Goal: Task Accomplishment & Management: Manage account settings

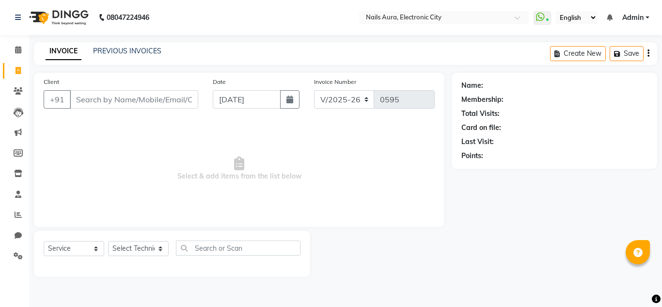
select select "8179"
select select "service"
click at [76, 250] on select "Select Service Product Membership Package Voucher Prepaid Gift Card" at bounding box center [74, 248] width 61 height 15
click at [130, 251] on select "Select Technician [PERSON_NAME] [PERSON_NAME] Pooja [PERSON_NAME] [PERSON_NAME]…" at bounding box center [138, 248] width 61 height 15
select select "80444"
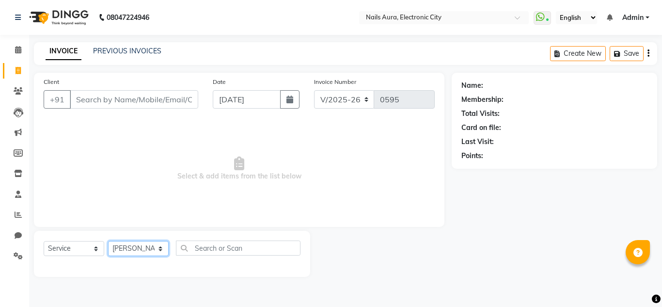
click at [108, 241] on select "Select Technician [PERSON_NAME] [PERSON_NAME] Pooja [PERSON_NAME] [PERSON_NAME]…" at bounding box center [138, 248] width 61 height 15
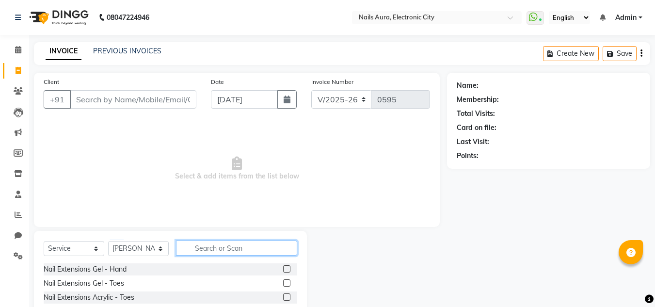
click at [233, 253] on input "text" at bounding box center [236, 248] width 121 height 15
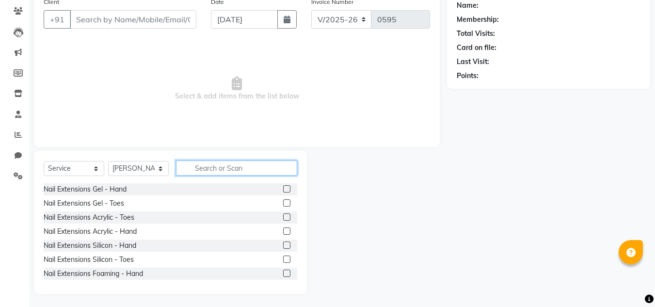
scroll to position [81, 0]
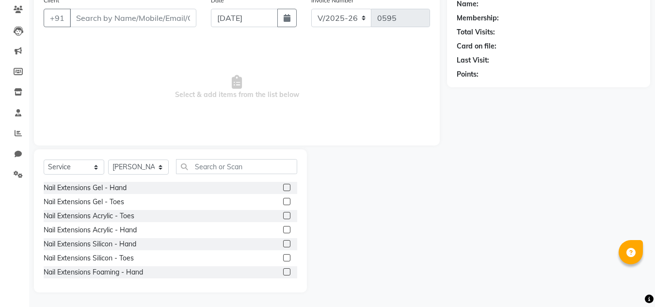
click at [283, 231] on label at bounding box center [286, 229] width 7 height 7
click at [283, 231] on input "checkbox" at bounding box center [286, 230] width 6 height 6
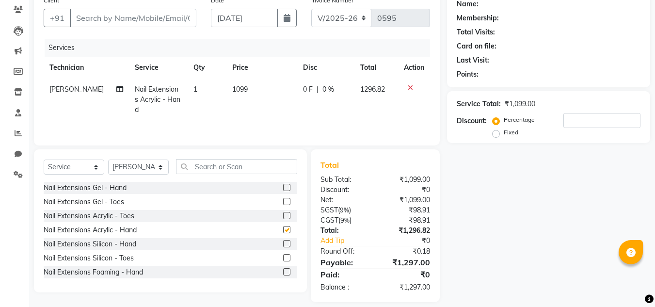
checkbox input "false"
click at [207, 168] on input "text" at bounding box center [236, 166] width 121 height 15
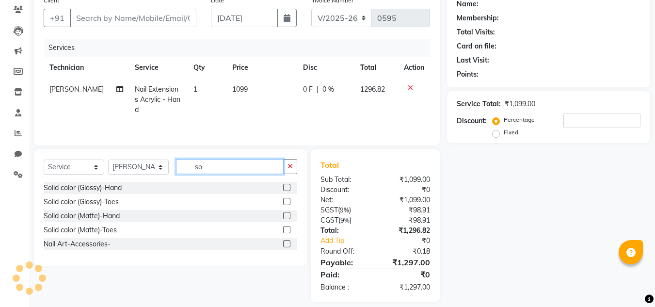
type input "so"
click at [287, 185] on label at bounding box center [286, 187] width 7 height 7
click at [287, 185] on input "checkbox" at bounding box center [286, 188] width 6 height 6
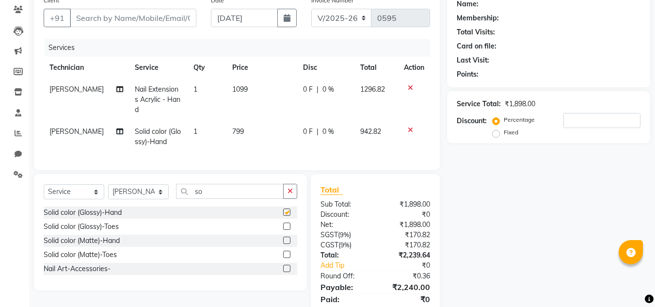
checkbox input "false"
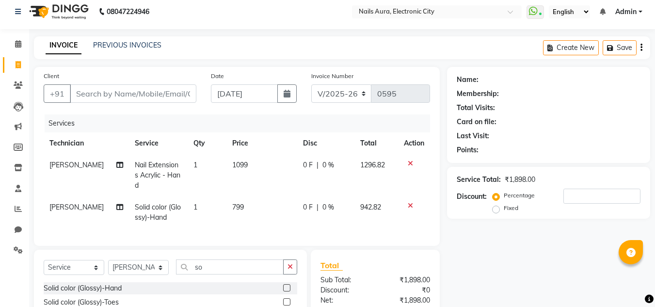
scroll to position [0, 0]
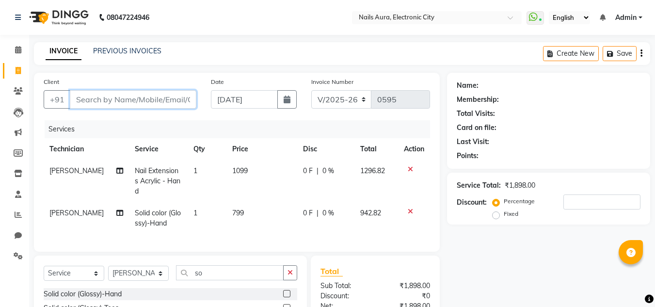
click at [136, 101] on input "Client" at bounding box center [133, 99] width 127 height 18
type input "7"
type input "0"
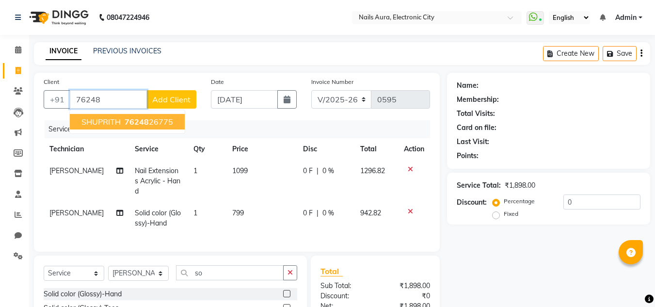
click at [135, 123] on span "76248" at bounding box center [137, 122] width 24 height 10
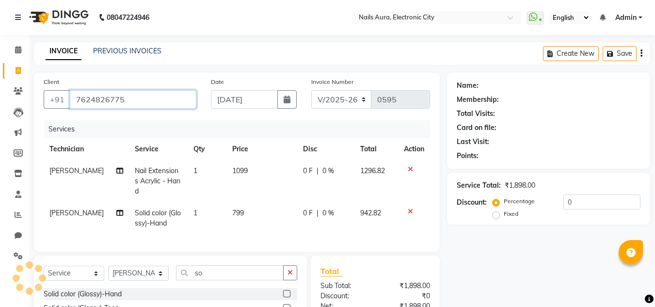
type input "7624826775"
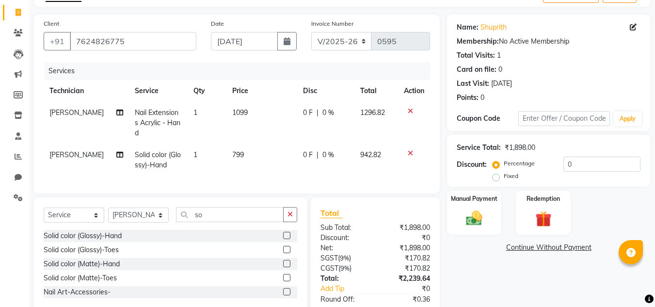
scroll to position [75, 0]
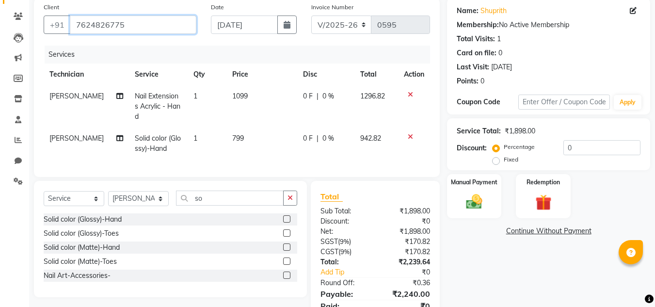
drag, startPoint x: 75, startPoint y: 22, endPoint x: 160, endPoint y: 42, distance: 87.2
click at [160, 42] on div "Client [PHONE_NUMBER] Date [DATE] Invoice Number V/2025 V/[PHONE_NUMBER] Servic…" at bounding box center [237, 87] width 406 height 179
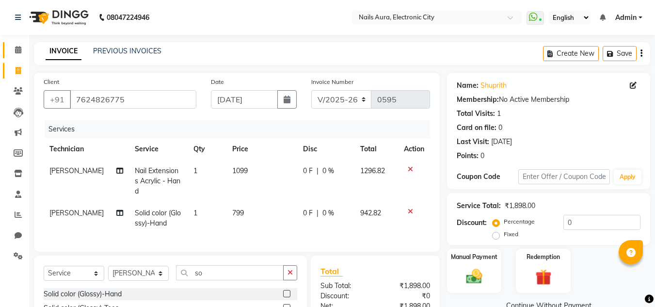
click at [20, 47] on icon at bounding box center [18, 49] width 6 height 7
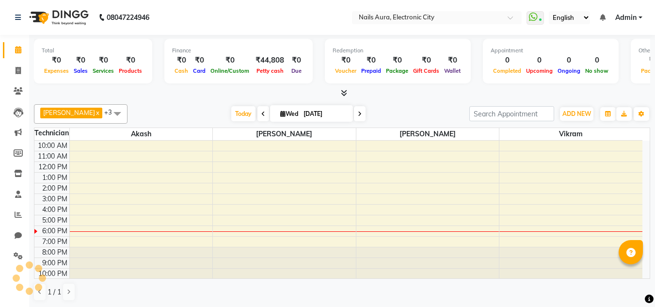
scroll to position [0, 0]
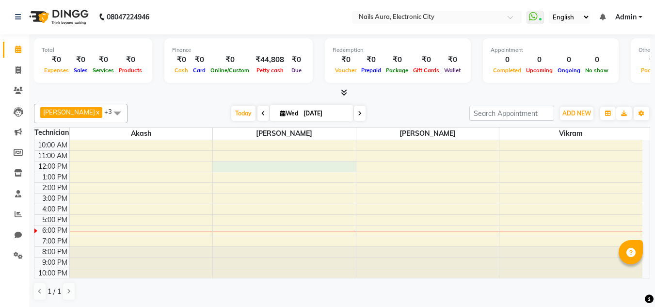
click at [295, 169] on div "10:00 AM 11:00 AM 12:00 PM 1:00 PM 2:00 PM 3:00 PM 4:00 PM 5:00 PM 6:00 PM 7:00…" at bounding box center [338, 209] width 608 height 138
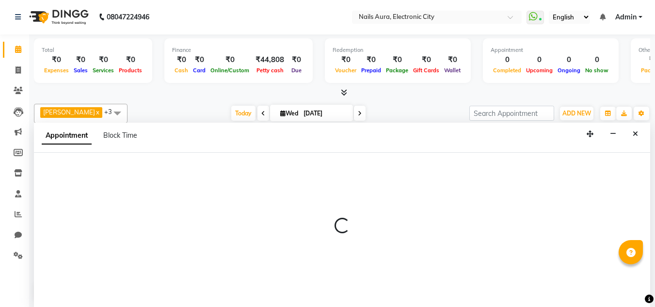
select select "80444"
select select "tentative"
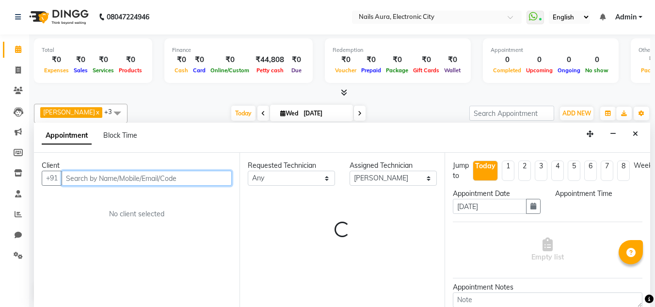
select select "720"
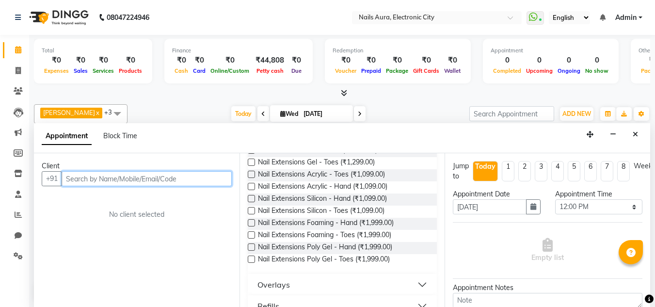
scroll to position [48, 0]
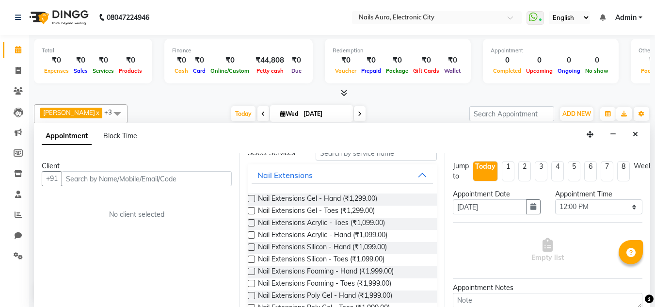
click at [250, 234] on label at bounding box center [251, 234] width 7 height 7
click at [250, 234] on input "checkbox" at bounding box center [251, 236] width 6 height 6
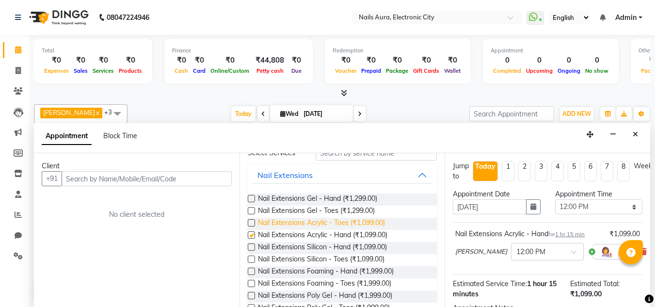
checkbox input "false"
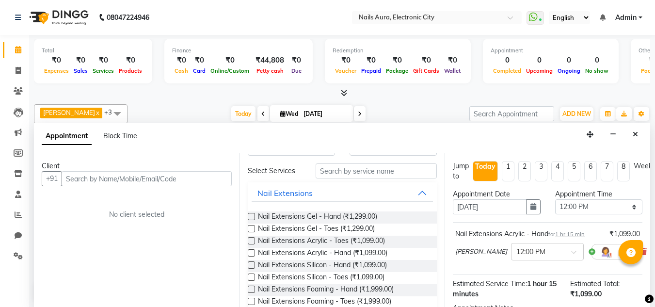
scroll to position [0, 0]
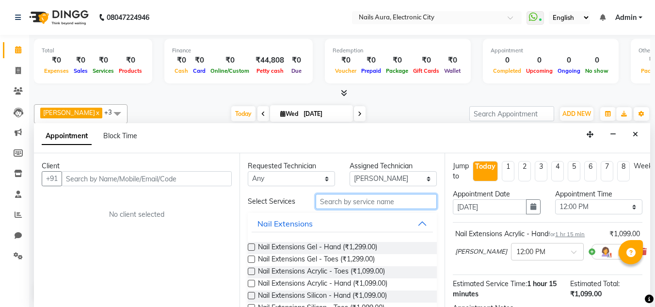
click at [374, 199] on input "text" at bounding box center [376, 201] width 121 height 15
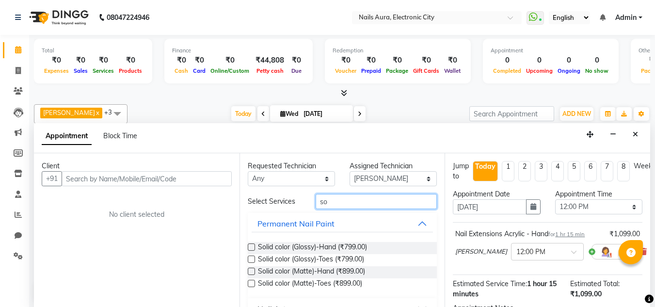
type input "so"
click at [256, 241] on div "Solid color (Glossy)-Hand (₹799.00) Solid color (Glossy)-Toes (₹799.00) Solid c…" at bounding box center [343, 266] width 190 height 64
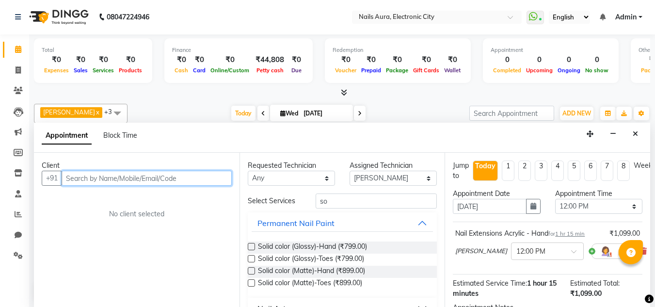
click at [95, 177] on input "text" at bounding box center [147, 178] width 170 height 15
paste input "$2b$10$eRUNdx/h/rtKv"
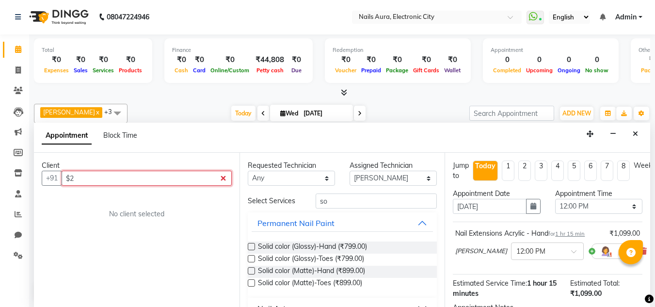
type input "$"
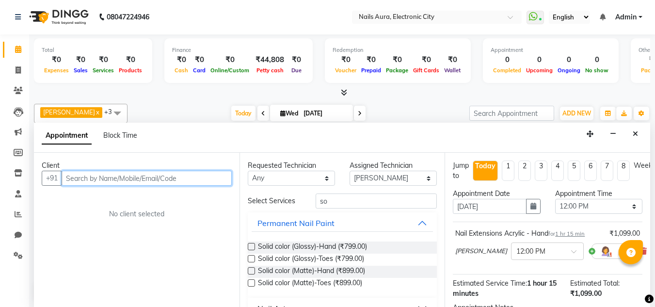
click at [98, 177] on input "text" at bounding box center [147, 178] width 170 height 15
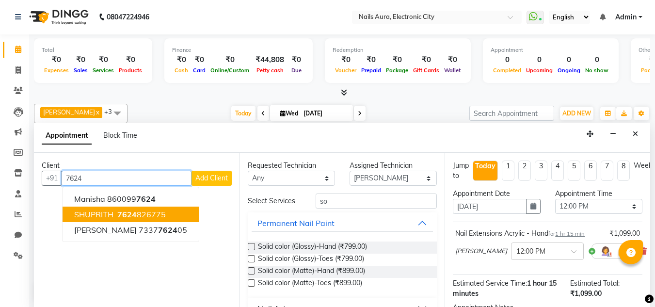
click at [137, 210] on ngb-highlight "7624 826775" at bounding box center [140, 215] width 50 height 10
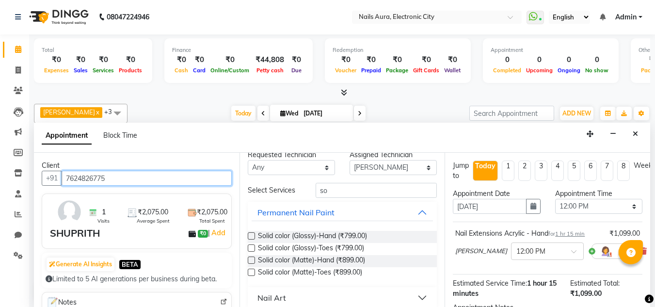
scroll to position [20, 0]
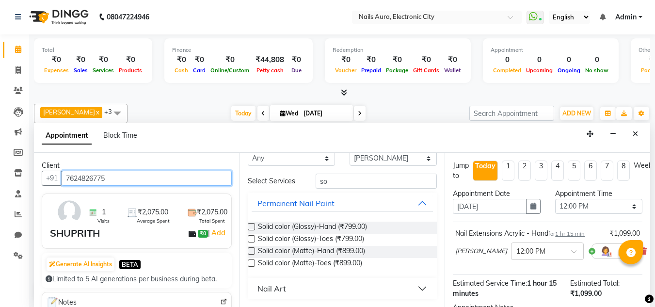
type input "7624826775"
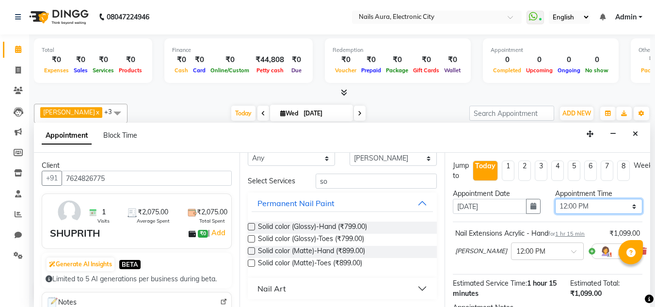
click at [572, 208] on select "Select 11:00 AM 11:15 AM 11:30 AM 11:45 AM 12:00 PM 12:15 PM 12:30 PM 12:45 PM …" at bounding box center [598, 206] width 87 height 15
select select "1245"
click at [555, 199] on select "Select 11:00 AM 11:15 AM 11:30 AM 11:45 AM 12:00 PM 12:15 PM 12:30 PM 12:45 PM …" at bounding box center [598, 206] width 87 height 15
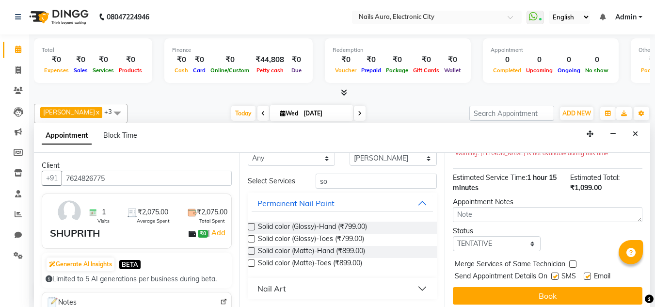
scroll to position [129, 0]
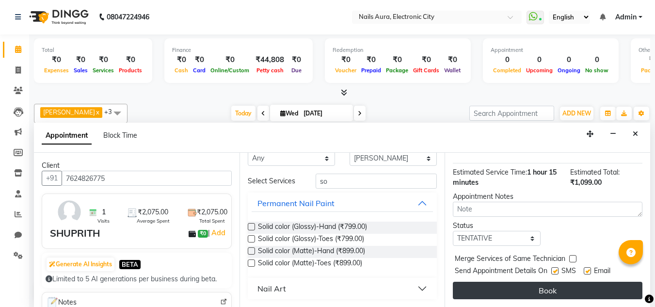
click at [553, 283] on button "Book" at bounding box center [548, 290] width 190 height 17
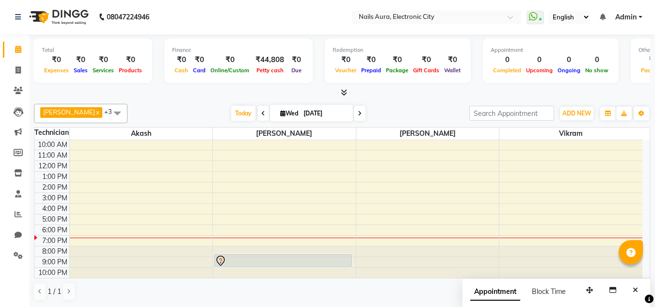
scroll to position [0, 0]
click at [20, 70] on icon at bounding box center [18, 70] width 5 height 7
select select "service"
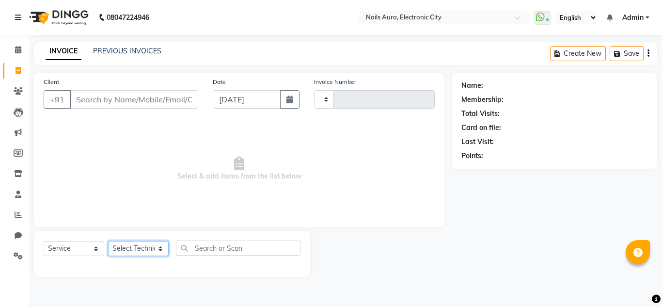
click at [141, 252] on select "Select Technician" at bounding box center [138, 248] width 61 height 15
select select "81947"
click at [108, 241] on select "Select Technician [PERSON_NAME] [PERSON_NAME] Pooja [PERSON_NAME] [PERSON_NAME]…" at bounding box center [138, 248] width 61 height 15
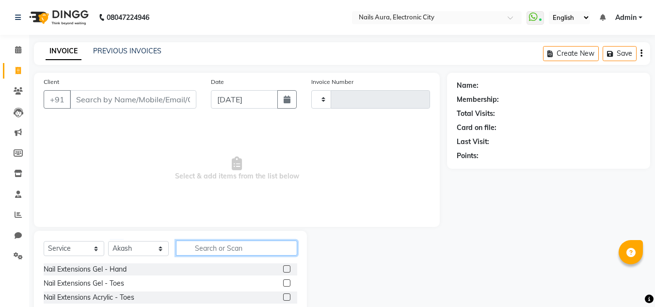
click at [213, 251] on input "text" at bounding box center [236, 248] width 121 height 15
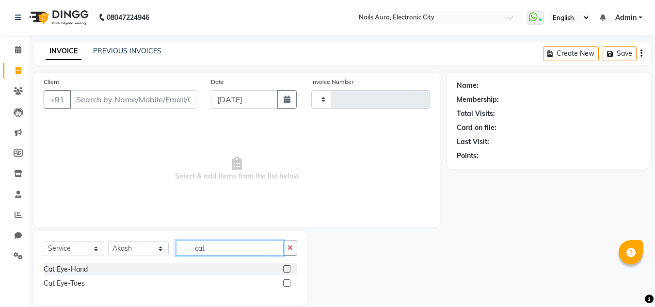
type input "cat"
click at [287, 270] on label at bounding box center [286, 268] width 7 height 7
click at [287, 270] on input "checkbox" at bounding box center [286, 269] width 6 height 6
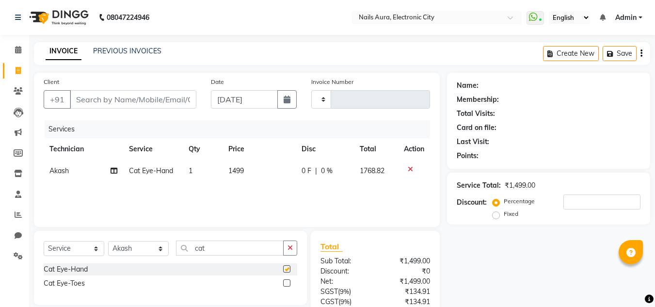
checkbox input "false"
click at [129, 95] on input "Client" at bounding box center [133, 99] width 127 height 18
type input "9"
type input "0"
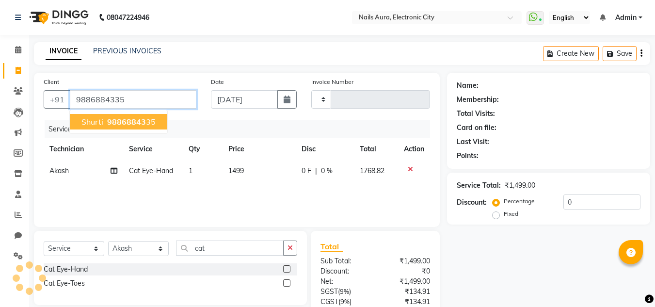
type input "9886884335"
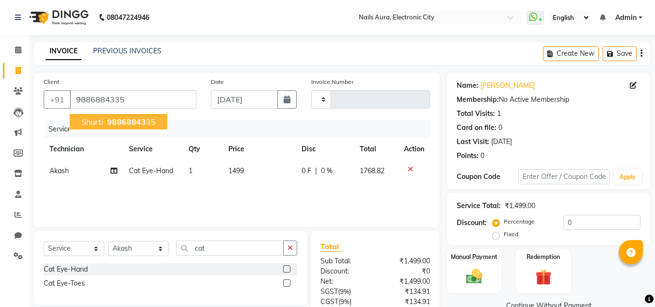
click at [147, 120] on ngb-highlight "98868843 35" at bounding box center [130, 122] width 50 height 10
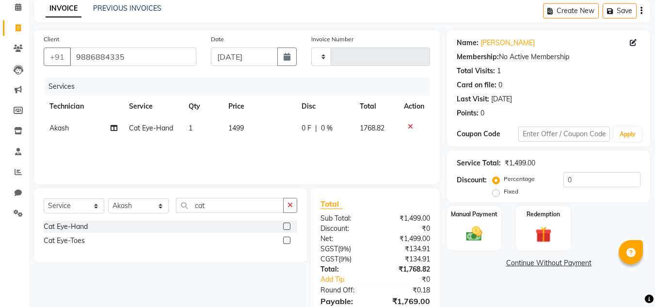
scroll to position [91, 0]
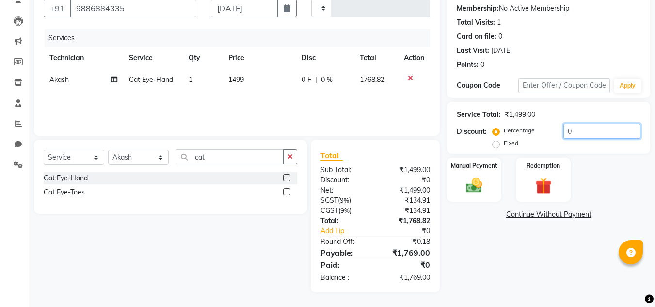
click at [586, 132] on input "0" at bounding box center [602, 131] width 77 height 15
click at [474, 188] on img at bounding box center [474, 185] width 27 height 19
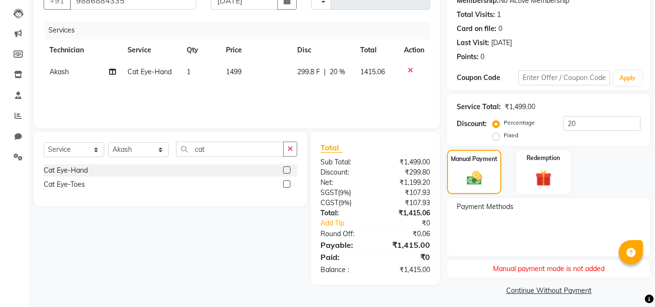
scroll to position [104, 0]
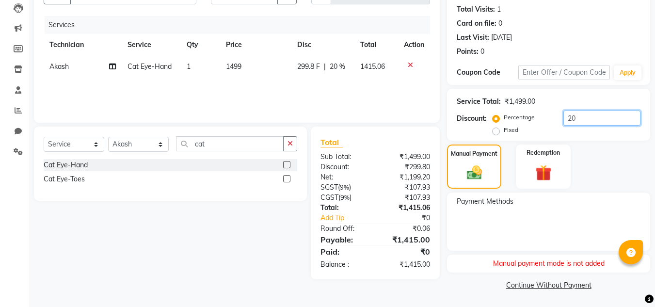
click at [594, 118] on input "20" at bounding box center [602, 118] width 77 height 15
type input "2"
type input "20"
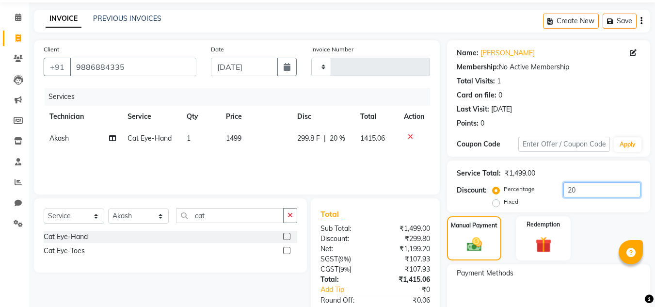
scroll to position [0, 0]
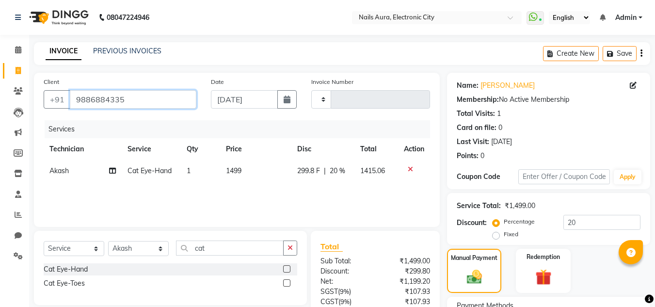
drag, startPoint x: 74, startPoint y: 101, endPoint x: 123, endPoint y: 99, distance: 48.6
click at [123, 99] on input "9886884335" at bounding box center [133, 99] width 127 height 18
click at [126, 50] on link "PREVIOUS INVOICES" at bounding box center [127, 51] width 68 height 9
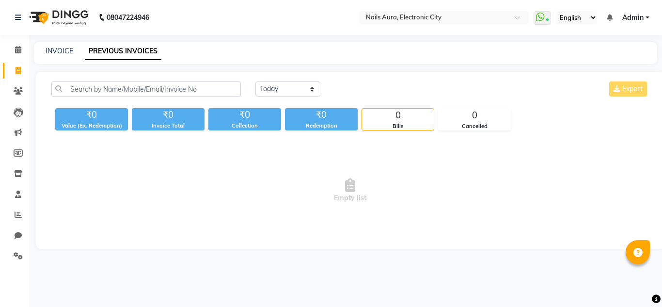
click at [53, 56] on div "INVOICE" at bounding box center [60, 51] width 28 height 10
click at [59, 51] on link "INVOICE" at bounding box center [60, 51] width 28 height 9
select select "service"
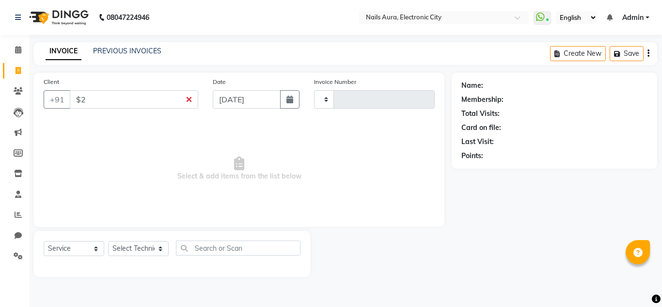
type input "$"
click at [131, 254] on select "Select Technician [PERSON_NAME] [PERSON_NAME] Pooja [PERSON_NAME] [PERSON_NAME]…" at bounding box center [138, 248] width 61 height 15
click at [390, 200] on span "Select & add items from the list below" at bounding box center [239, 168] width 391 height 97
click at [132, 247] on select "Select Technician [PERSON_NAME] [PERSON_NAME] Pooja [PERSON_NAME] [PERSON_NAME]…" at bounding box center [138, 248] width 61 height 15
select select "81947"
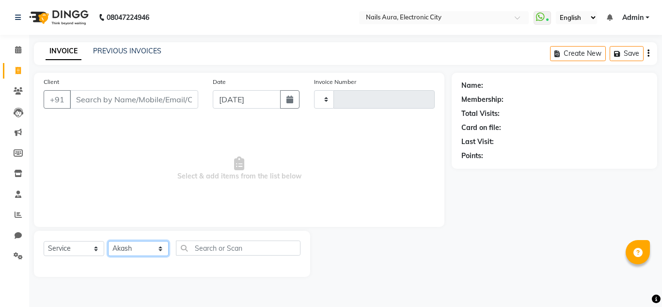
click at [108, 241] on select "Select Technician [PERSON_NAME] [PERSON_NAME] Pooja [PERSON_NAME] [PERSON_NAME]…" at bounding box center [138, 248] width 61 height 15
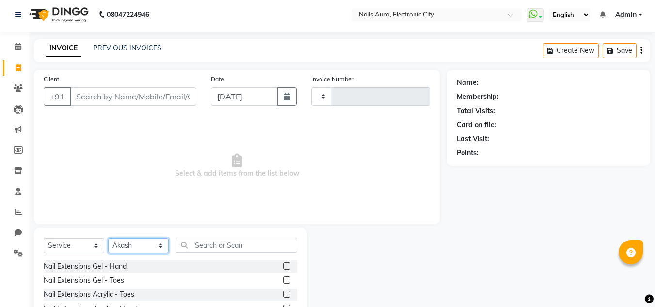
scroll to position [81, 0]
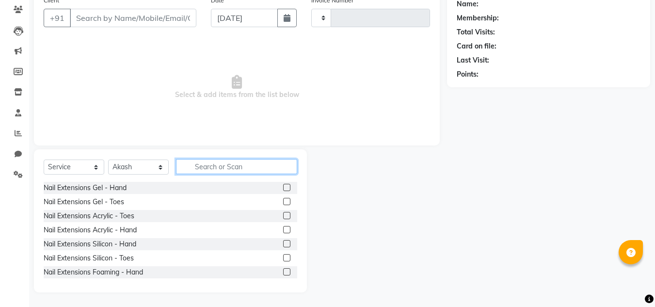
click at [214, 167] on input "text" at bounding box center [236, 166] width 121 height 15
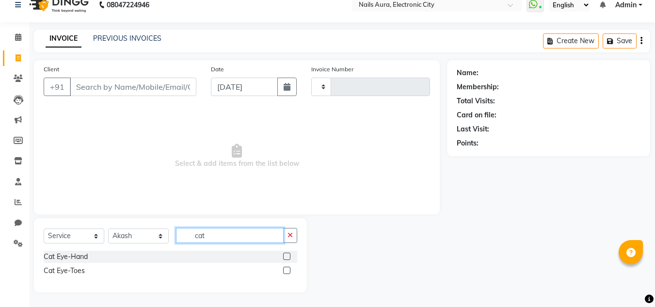
type input "cat"
click at [288, 255] on label at bounding box center [286, 256] width 7 height 7
click at [288, 255] on input "checkbox" at bounding box center [286, 257] width 6 height 6
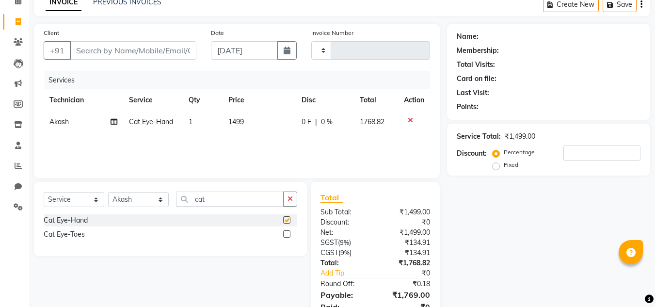
checkbox input "false"
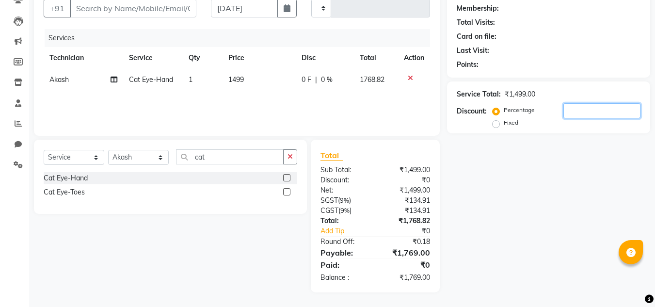
click at [573, 110] on input "number" at bounding box center [602, 110] width 77 height 15
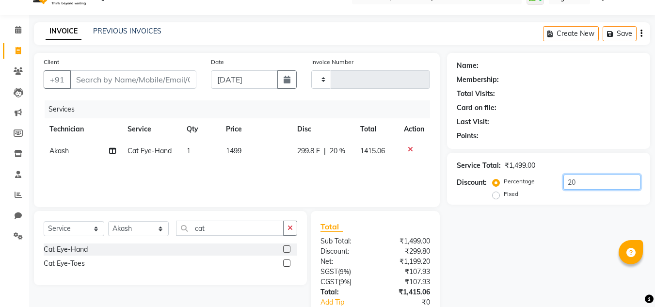
scroll to position [0, 0]
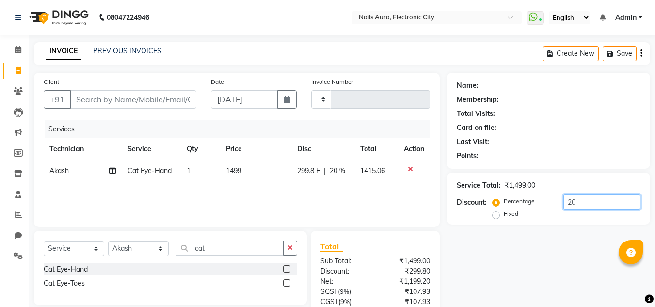
type input "20"
click at [113, 98] on input "Client" at bounding box center [133, 99] width 127 height 18
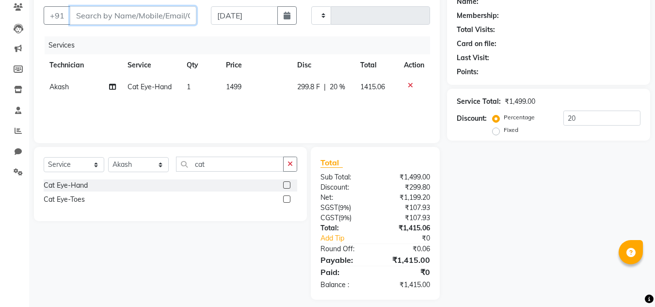
scroll to position [91, 0]
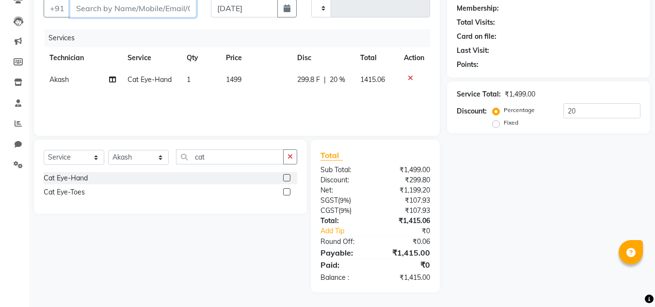
paste input "98853 59929"
type input "98853 59929"
type input "0"
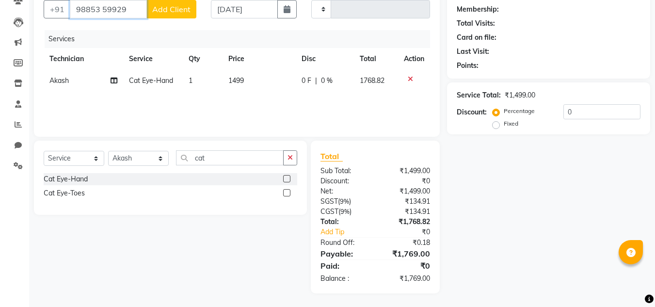
scroll to position [0, 0]
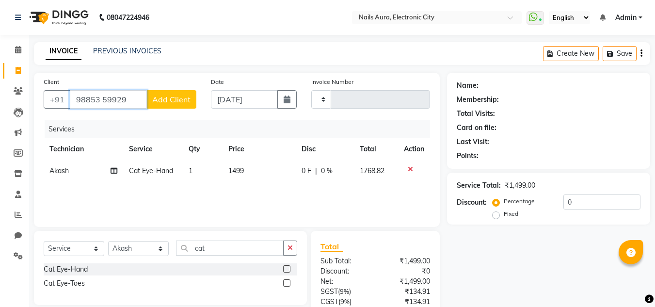
click at [100, 100] on input "98853 59929" at bounding box center [108, 99] width 77 height 18
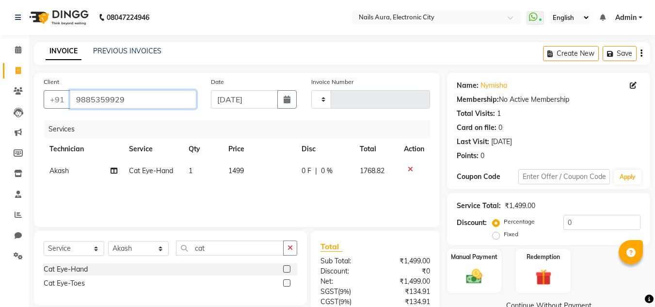
click at [122, 99] on input "9885359929" at bounding box center [133, 99] width 127 height 18
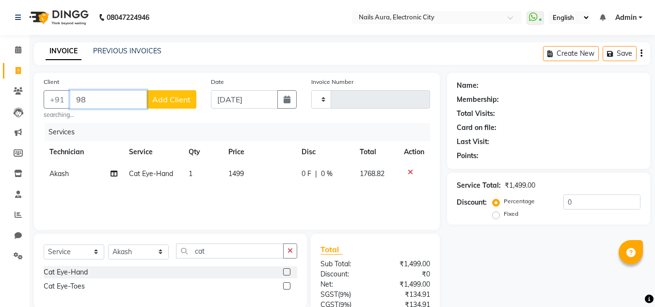
type input "9"
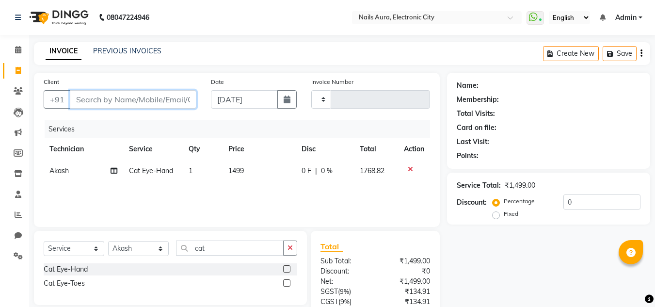
paste input "85988 22779"
click at [102, 100] on input "85988 22779" at bounding box center [108, 99] width 77 height 18
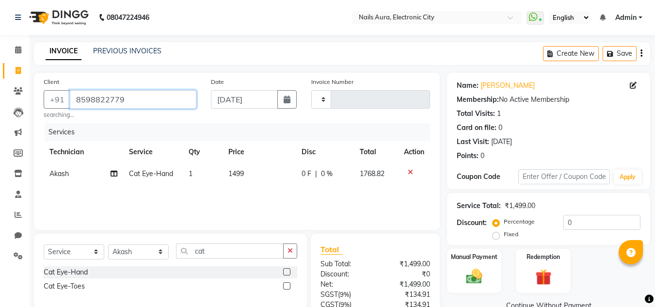
click at [136, 97] on input "8598822779" at bounding box center [133, 99] width 127 height 18
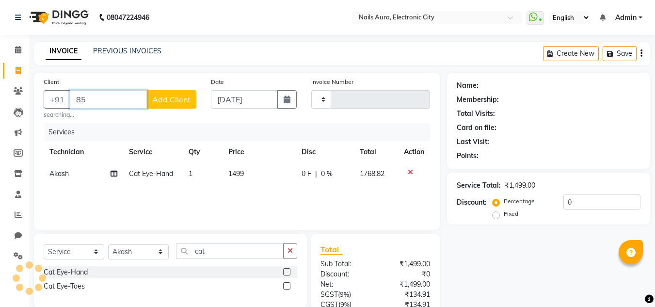
type input "8"
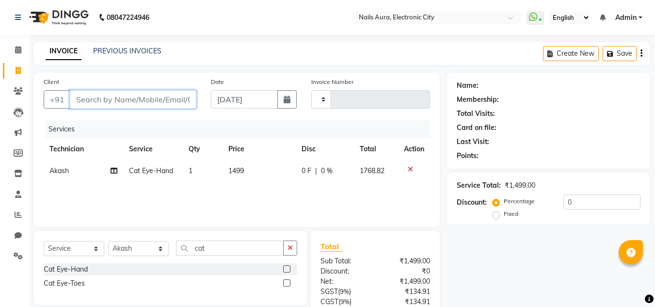
paste input "98806 16934"
click at [103, 98] on input "98806 16934" at bounding box center [108, 99] width 77 height 18
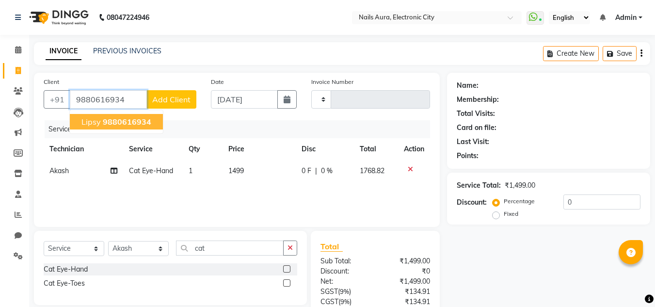
click at [127, 100] on input "9880616934" at bounding box center [108, 99] width 77 height 18
type input "9"
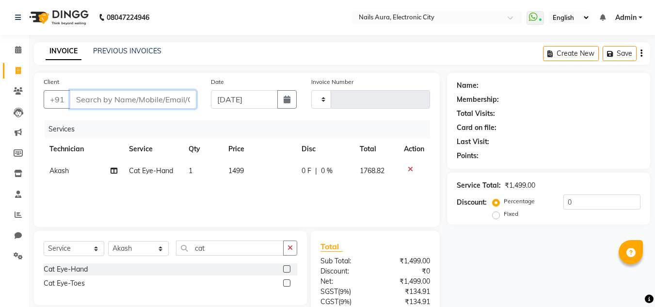
paste input "98862 04855"
click at [100, 101] on input "98862 04855" at bounding box center [108, 99] width 77 height 18
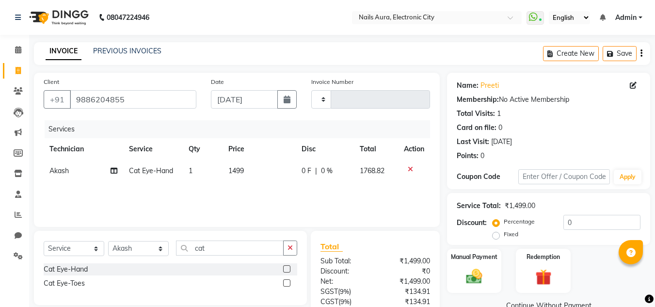
scroll to position [48, 0]
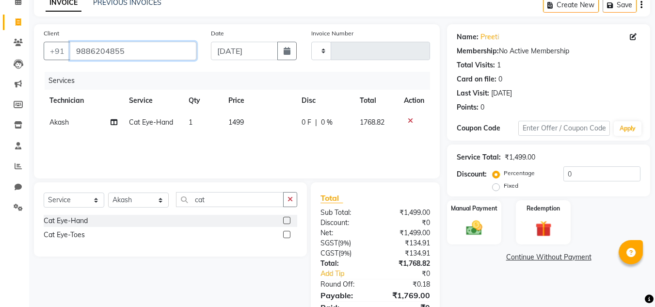
click at [140, 55] on input "9886204855" at bounding box center [133, 51] width 127 height 18
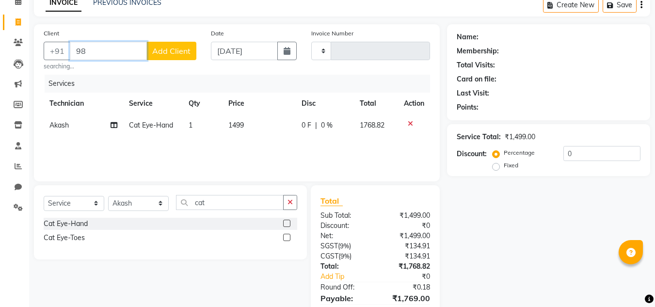
type input "9"
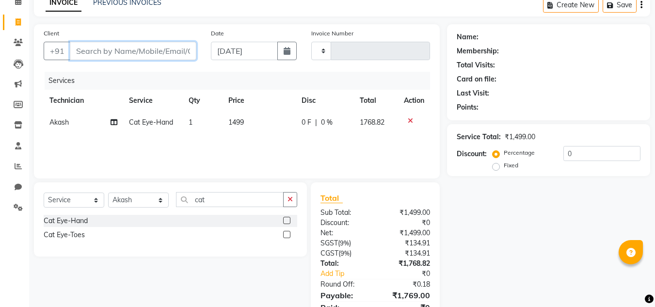
paste input "98860 21951"
click at [102, 52] on input "98860 21951" at bounding box center [108, 51] width 77 height 18
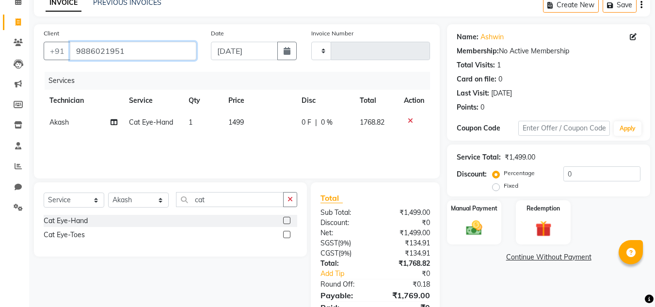
click at [132, 52] on input "9886021951" at bounding box center [133, 51] width 127 height 18
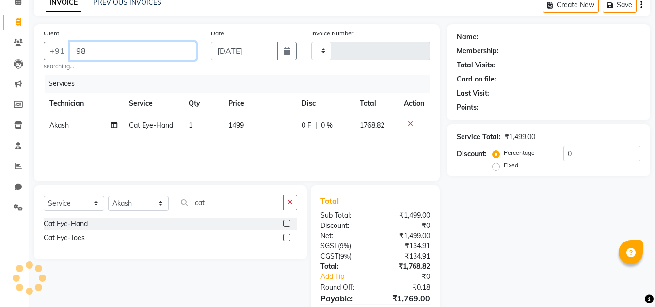
type input "9"
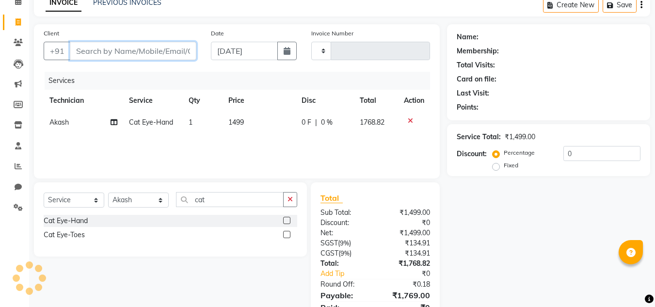
paste input "98800 43923"
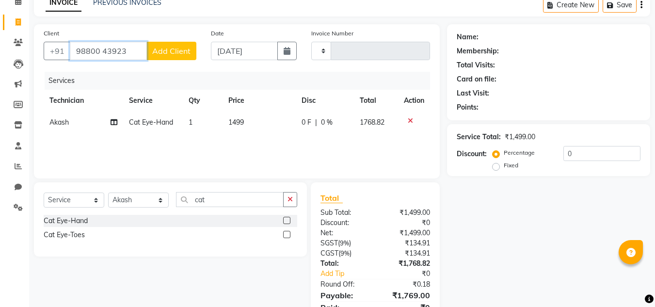
click at [101, 49] on input "98800 43923" at bounding box center [108, 51] width 77 height 18
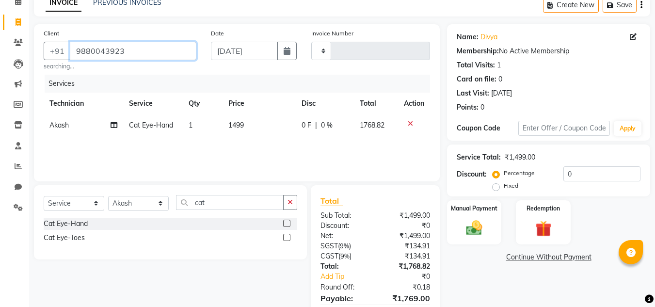
click at [150, 48] on input "9880043923" at bounding box center [133, 51] width 127 height 18
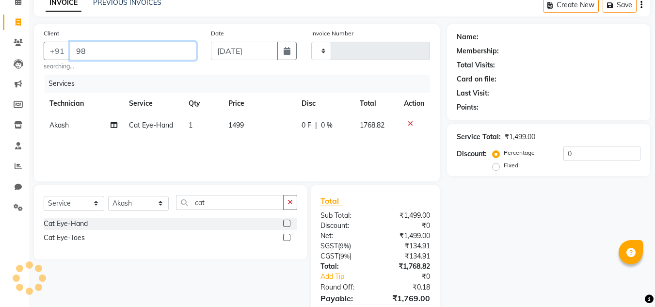
type input "9"
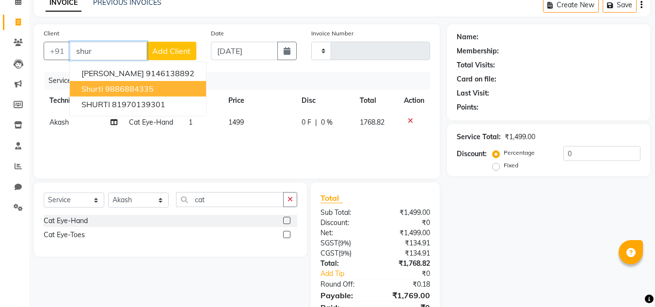
click at [134, 89] on ngb-highlight "9886884335" at bounding box center [129, 89] width 48 height 10
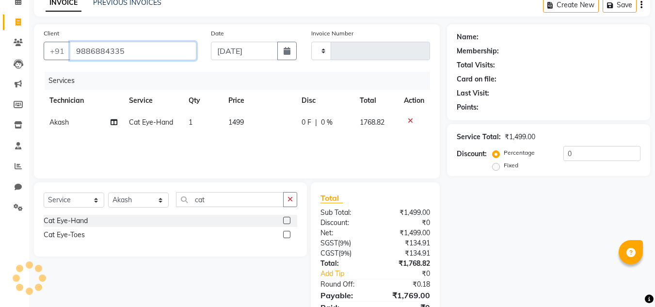
type input "9886884335"
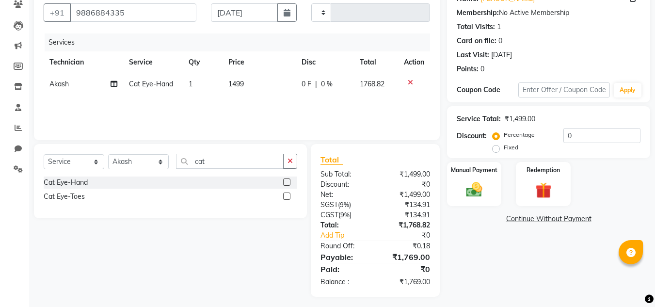
scroll to position [91, 0]
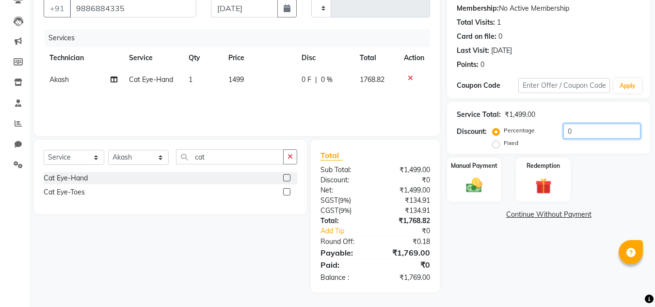
click at [578, 135] on input "0" at bounding box center [602, 131] width 77 height 15
type input "20"
click at [472, 185] on img at bounding box center [474, 185] width 27 height 19
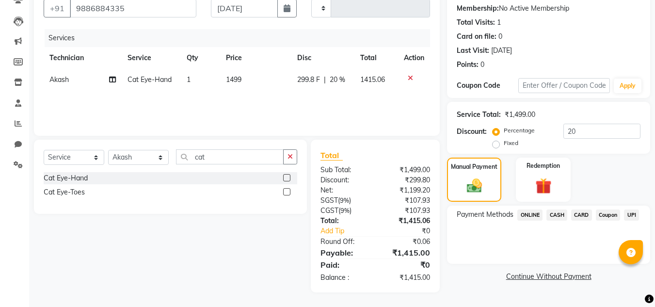
click at [629, 211] on span "UPI" at bounding box center [631, 215] width 15 height 11
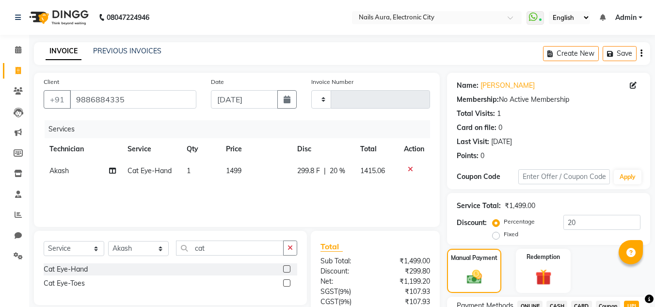
scroll to position [97, 0]
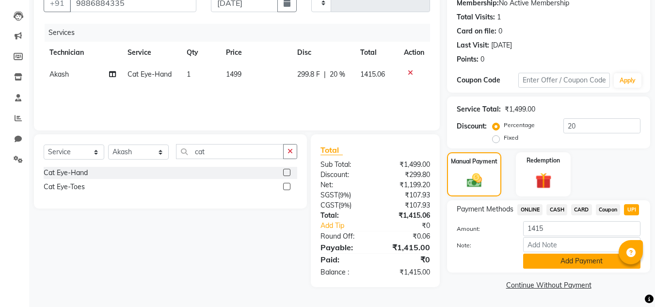
click at [580, 265] on button "Add Payment" at bounding box center [581, 261] width 117 height 15
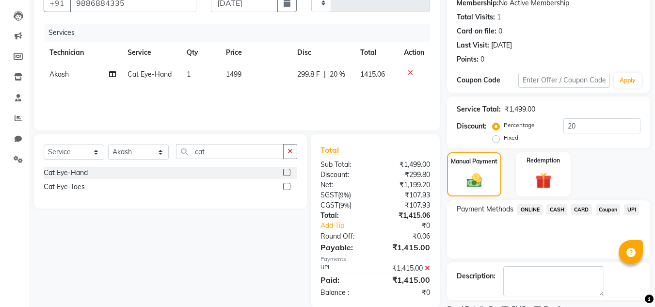
scroll to position [137, 0]
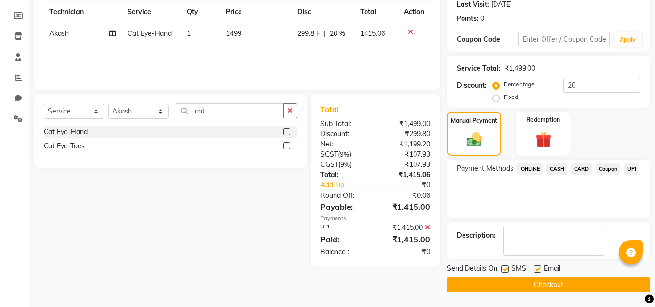
click at [513, 285] on button "Checkout" at bounding box center [548, 284] width 203 height 15
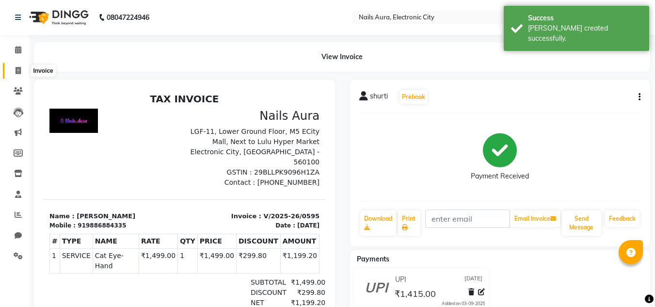
click at [17, 68] on icon at bounding box center [18, 70] width 5 height 7
select select "service"
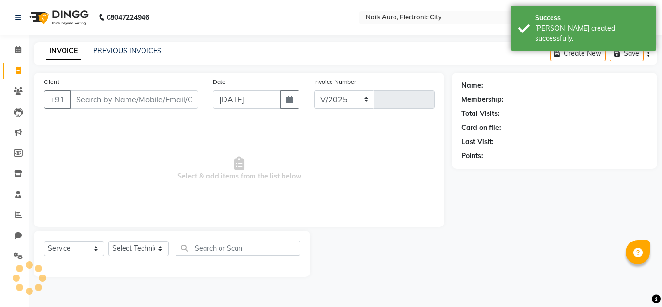
select select "8179"
type input "0596"
click at [125, 50] on link "PREVIOUS INVOICES" at bounding box center [127, 51] width 68 height 9
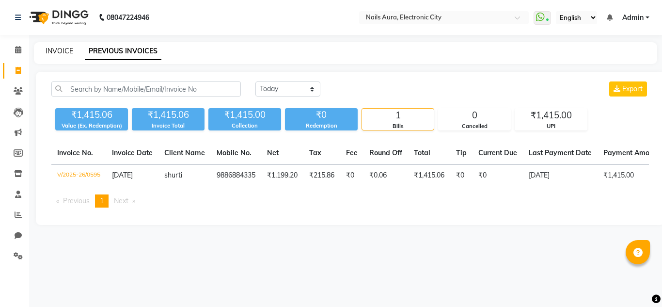
drag, startPoint x: 63, startPoint y: 53, endPoint x: 0, endPoint y: 41, distance: 63.7
click at [63, 53] on link "INVOICE" at bounding box center [60, 51] width 28 height 9
select select "service"
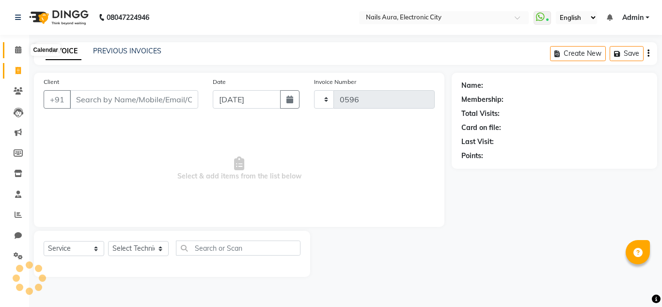
click at [17, 53] on span at bounding box center [18, 50] width 17 height 11
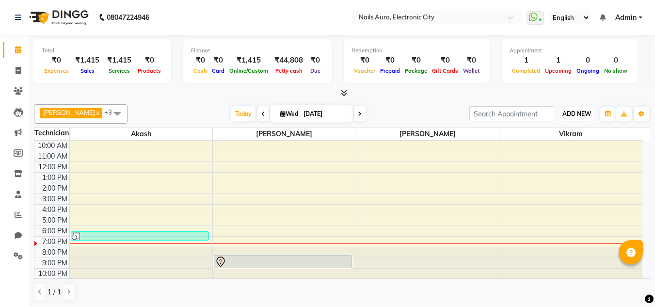
click at [581, 114] on span "ADD NEW" at bounding box center [577, 113] width 29 height 7
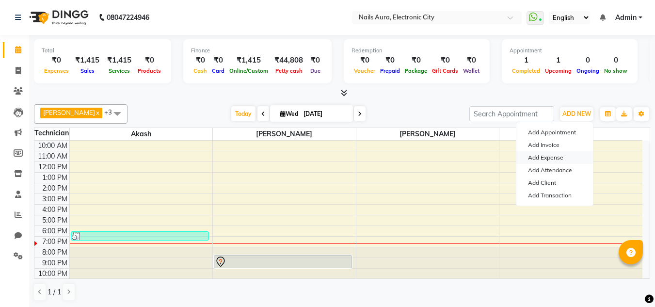
click at [553, 159] on link "Add Expense" at bounding box center [554, 157] width 77 height 13
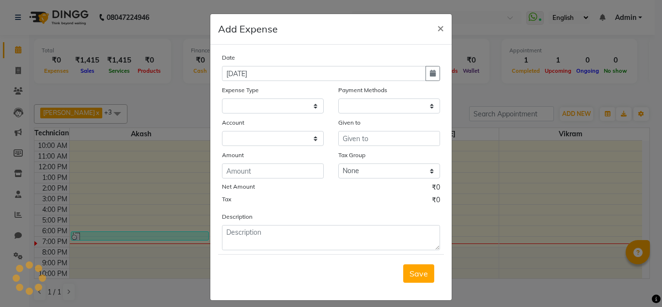
select select "1"
select select "7307"
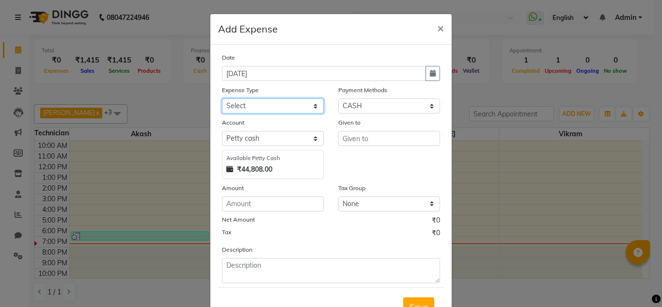
click at [274, 107] on select "Select AC Advance Salary Bank charges Car maintenance Cash transfer to bank Cas…" at bounding box center [273, 105] width 102 height 15
select select "22402"
click at [222, 98] on select "Select AC Advance Salary Bank charges Car maintenance Cash transfer to bank Cas…" at bounding box center [273, 105] width 102 height 15
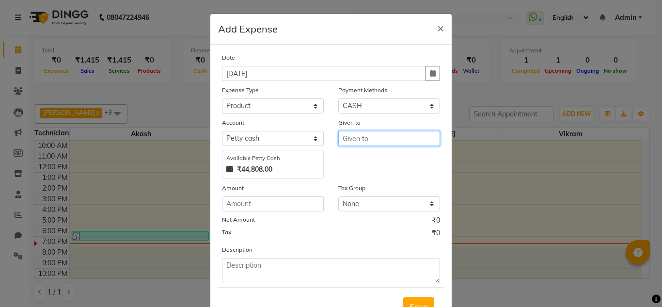
click at [367, 142] on input "text" at bounding box center [390, 138] width 102 height 15
type input "[PERSON_NAME] beauty"
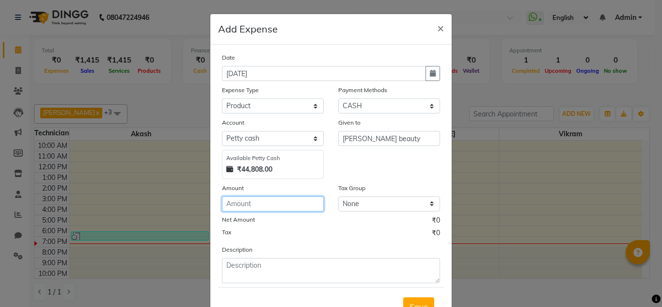
click at [276, 208] on input "number" at bounding box center [273, 203] width 102 height 15
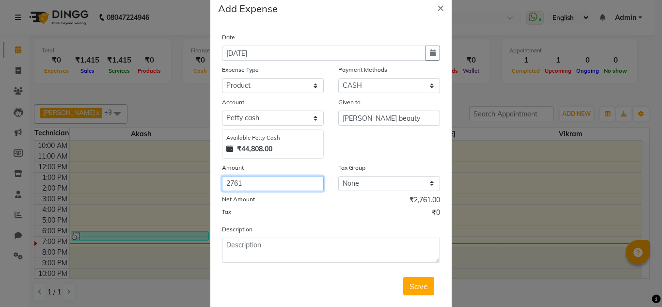
scroll to position [40, 0]
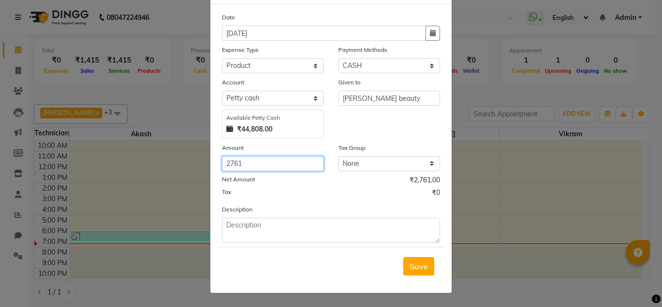
type input "2761"
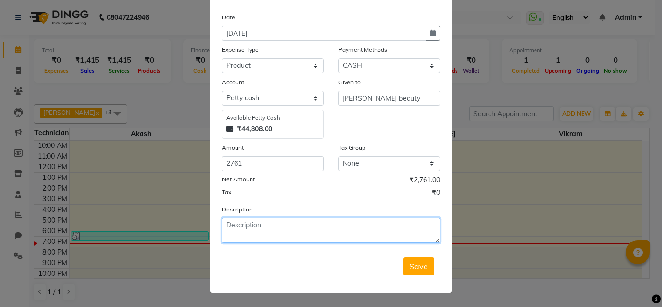
click at [285, 232] on textarea at bounding box center [331, 230] width 218 height 25
type textarea "product from [PERSON_NAME] beauty store"
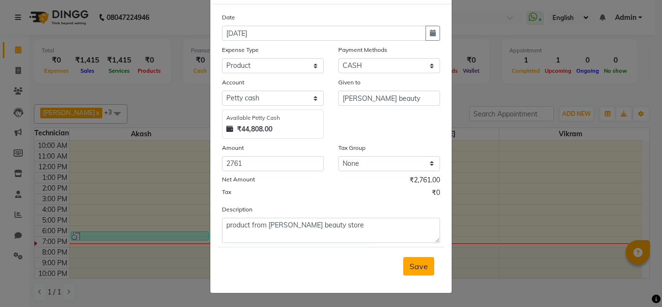
click at [423, 270] on span "Save" at bounding box center [419, 266] width 18 height 10
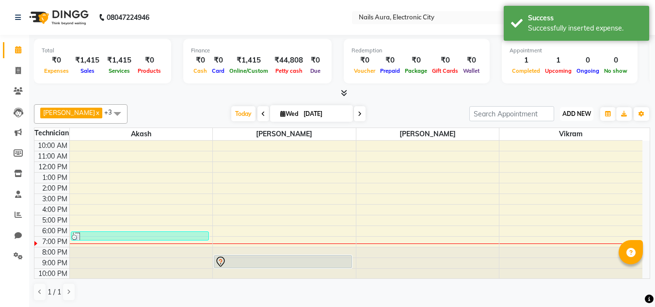
click at [573, 115] on span "ADD NEW" at bounding box center [577, 113] width 29 height 7
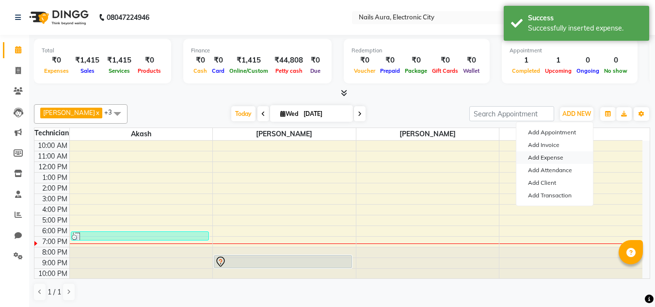
click at [543, 156] on link "Add Expense" at bounding box center [554, 157] width 77 height 13
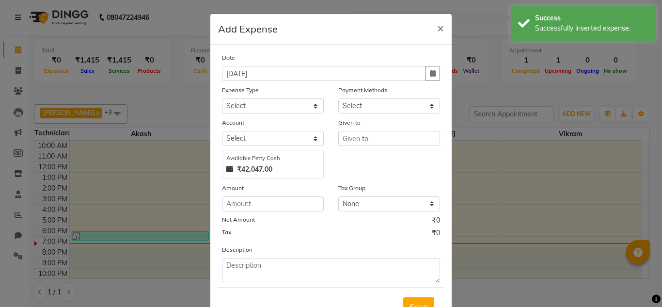
select select "1"
select select "7307"
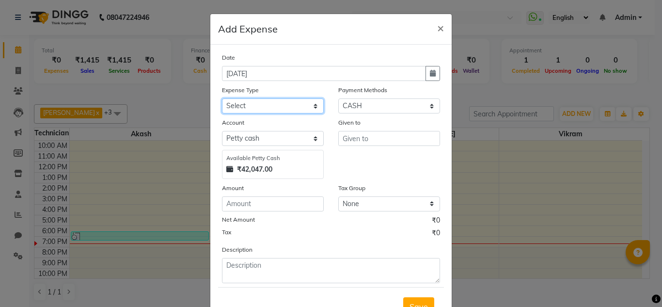
click at [274, 108] on select "Select AC Advance Salary Bank charges Car maintenance Cash transfer to bank Cas…" at bounding box center [273, 105] width 102 height 15
select select "22619"
click at [222, 98] on select "Select AC Advance Salary Bank charges Car maintenance Cash transfer to bank Cas…" at bounding box center [273, 105] width 102 height 15
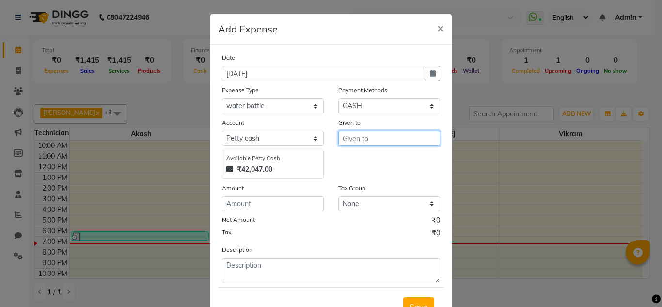
click at [378, 140] on input "text" at bounding box center [390, 138] width 102 height 15
type input "lulu"
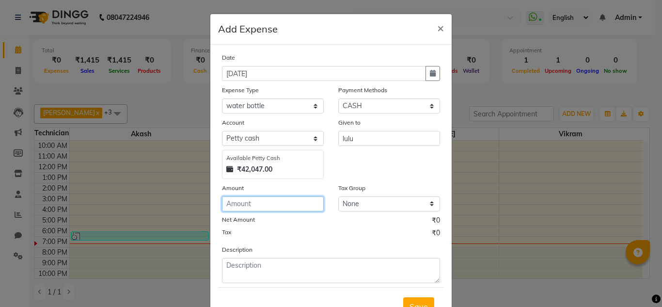
click at [254, 207] on input "number" at bounding box center [273, 203] width 102 height 15
type input "432"
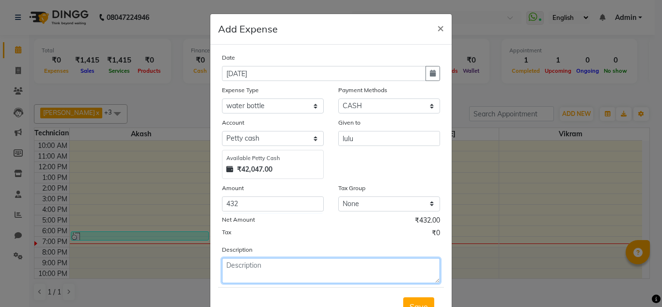
click at [256, 278] on textarea at bounding box center [331, 270] width 218 height 25
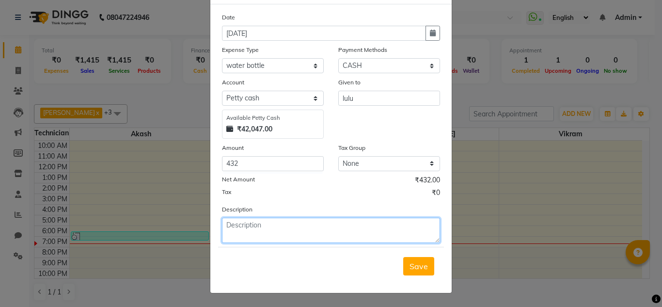
click at [252, 232] on textarea at bounding box center [331, 230] width 218 height 25
type textarea "water bottle from lulu"
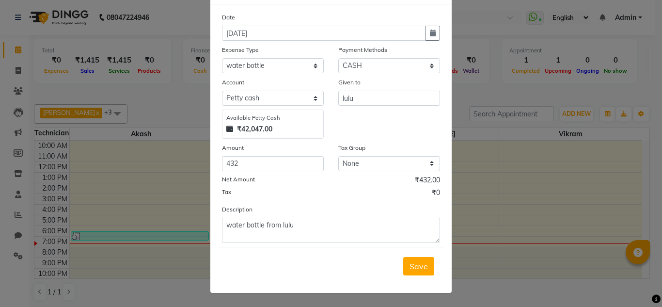
click at [413, 265] on span "Save" at bounding box center [419, 266] width 18 height 10
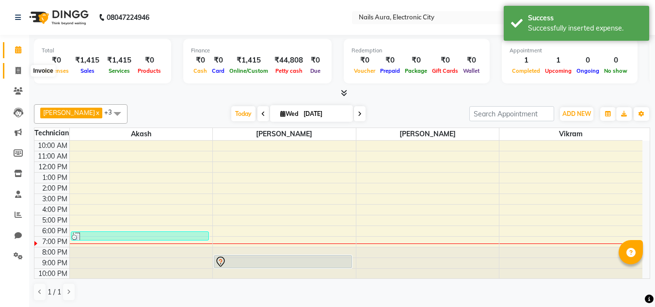
click at [16, 70] on icon at bounding box center [18, 70] width 5 height 7
select select "service"
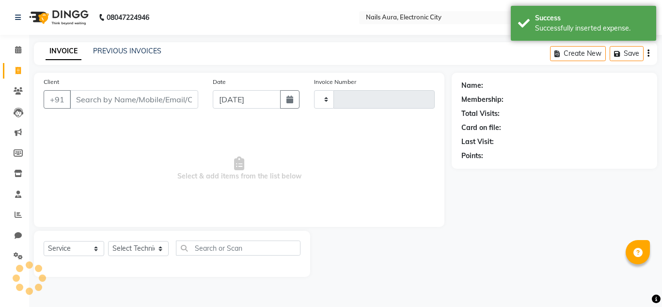
type input "0596"
select select "8179"
click at [126, 56] on div "PREVIOUS INVOICES" at bounding box center [127, 51] width 68 height 10
click at [134, 50] on link "PREVIOUS INVOICES" at bounding box center [127, 51] width 68 height 9
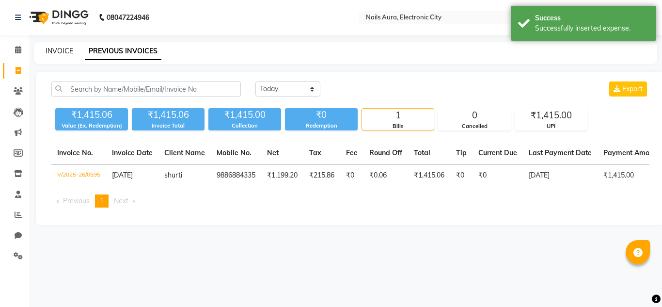
click at [59, 52] on link "INVOICE" at bounding box center [60, 51] width 28 height 9
select select "service"
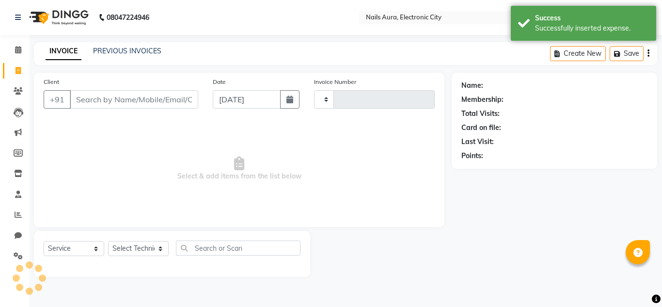
type input "0596"
select select "8179"
click at [114, 49] on link "PREVIOUS INVOICES" at bounding box center [127, 51] width 68 height 9
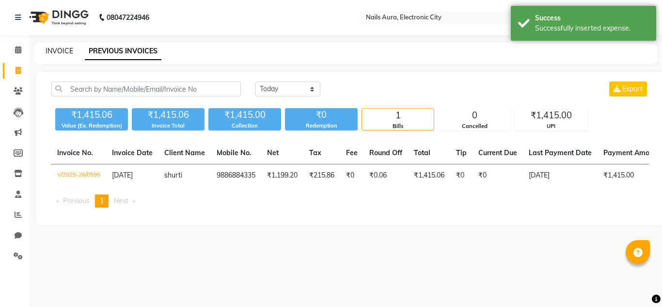
click at [58, 51] on link "INVOICE" at bounding box center [60, 51] width 28 height 9
select select "service"
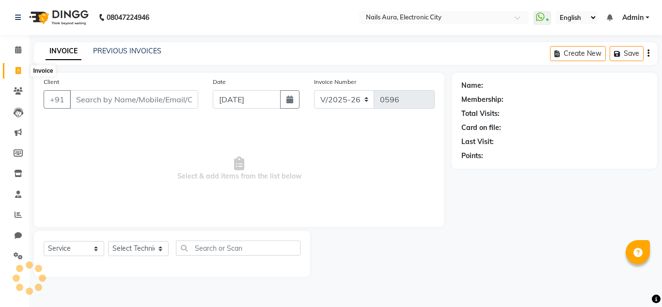
click at [18, 71] on icon at bounding box center [18, 70] width 5 height 7
select select "service"
click at [21, 51] on icon at bounding box center [18, 49] width 6 height 7
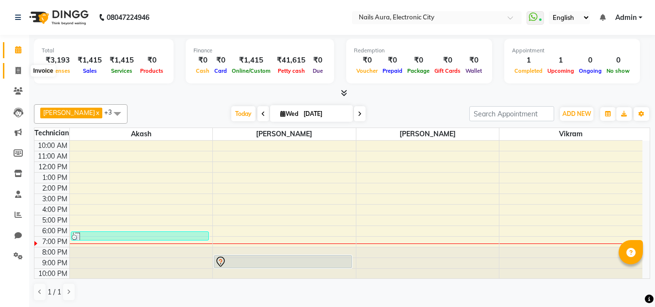
click at [14, 65] on span at bounding box center [18, 70] width 17 height 11
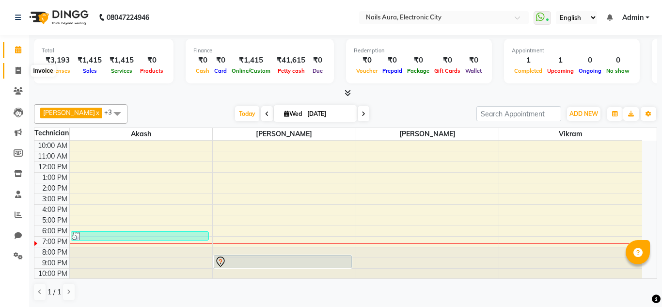
select select "service"
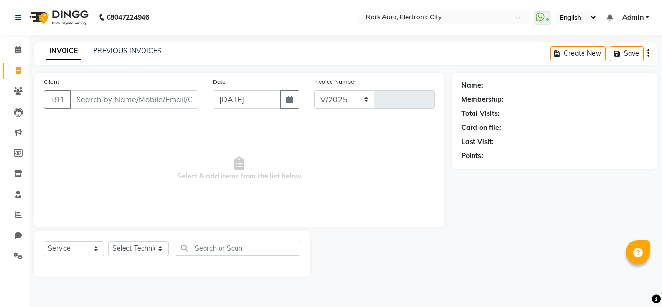
select select "8179"
type input "0596"
click at [114, 55] on link "PREVIOUS INVOICES" at bounding box center [127, 51] width 68 height 9
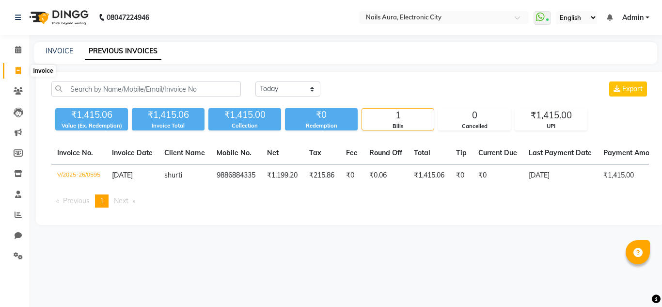
click at [17, 71] on icon at bounding box center [18, 70] width 5 height 7
select select "service"
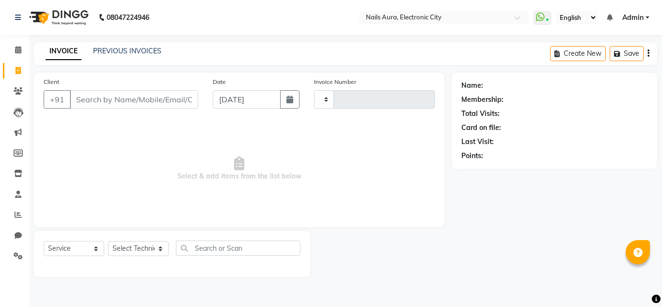
type input "0596"
select select "8179"
click at [136, 45] on div "INVOICE PREVIOUS INVOICES Create New Save" at bounding box center [346, 53] width 624 height 23
click at [17, 49] on icon at bounding box center [18, 49] width 6 height 7
